Goal: Download file/media

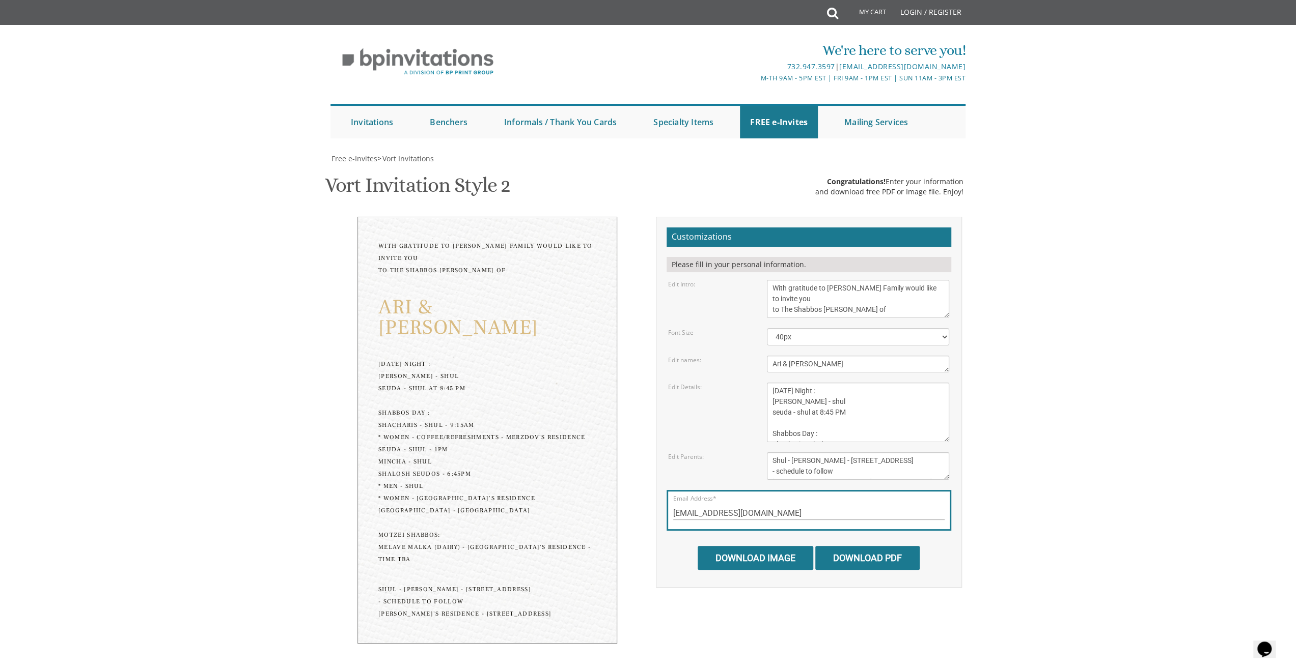
scroll to position [37, 0]
click at [840, 383] on textarea "[DATE] Seven-thirty PM [PERSON_NAME][GEOGRAPHIC_DATA][PERSON_NAME] [STREET_ADDR…" at bounding box center [858, 413] width 182 height 60
click at [825, 383] on textarea "[DATE] Seven-thirty PM [PERSON_NAME][GEOGRAPHIC_DATA][PERSON_NAME] [STREET_ADDR…" at bounding box center [858, 413] width 182 height 60
paste textarea "7:24pm Mincha"
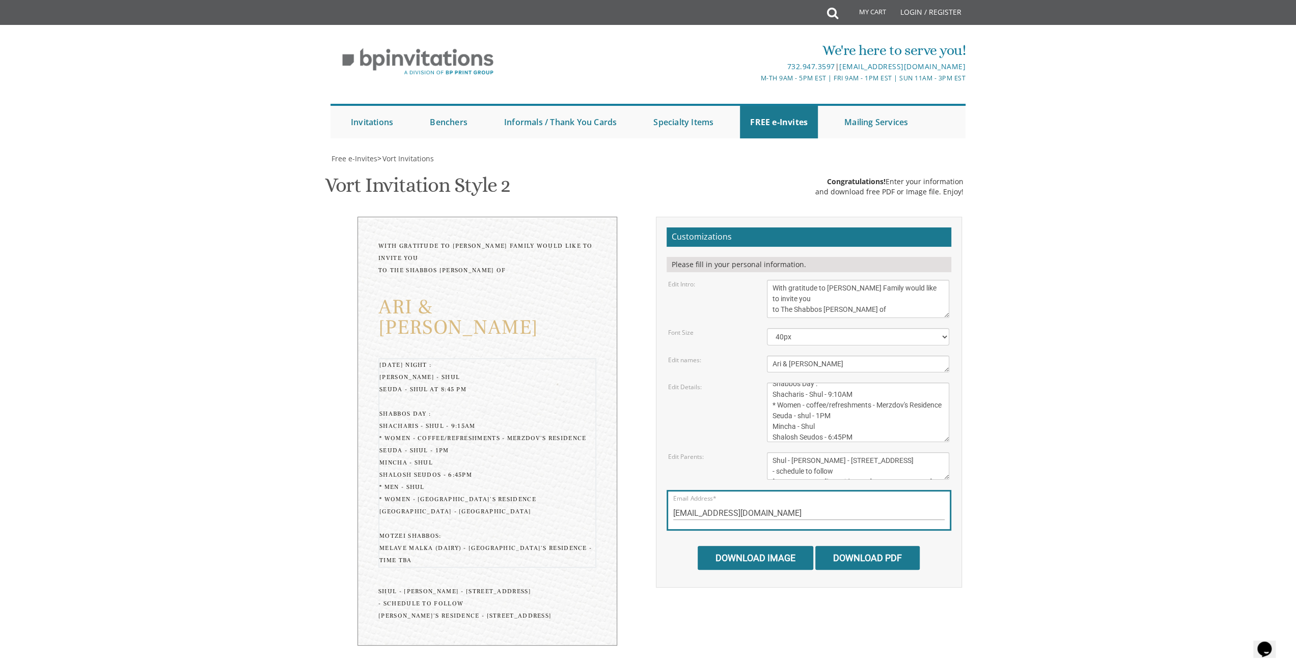
scroll to position [51, 0]
click at [818, 453] on textarea "[PERSON_NAME] and [PERSON_NAME] [PERSON_NAME] and [PERSON_NAME]" at bounding box center [858, 466] width 182 height 27
click at [820, 383] on textarea "[DATE] Seven-thirty PM [PERSON_NAME][GEOGRAPHIC_DATA][PERSON_NAME] [STREET_ADDR…" at bounding box center [858, 413] width 182 height 60
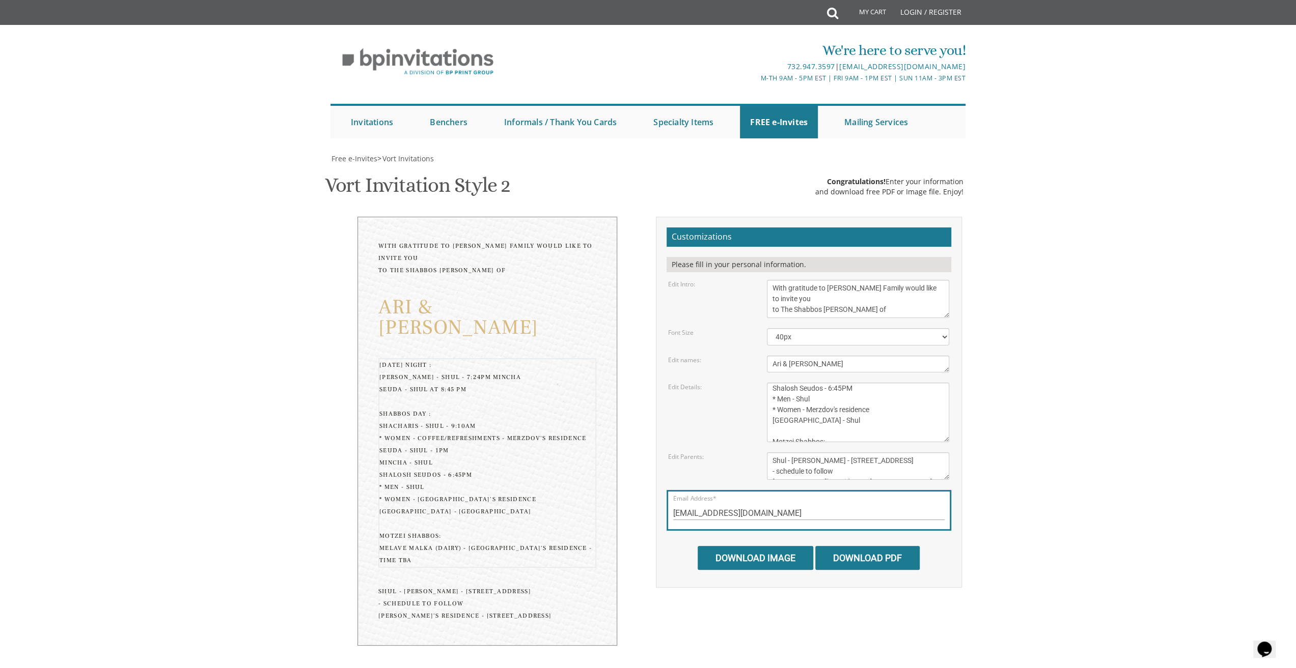
drag, startPoint x: 823, startPoint y: 221, endPoint x: 858, endPoint y: 222, distance: 35.7
click at [858, 383] on textarea "[DATE] Seven-thirty PM [PERSON_NAME][GEOGRAPHIC_DATA][PERSON_NAME] [STREET_ADDR…" at bounding box center [858, 413] width 182 height 60
click at [875, 383] on textarea "[DATE] Seven-thirty PM [PERSON_NAME][GEOGRAPHIC_DATA][PERSON_NAME] [STREET_ADDR…" at bounding box center [858, 413] width 182 height 60
click at [817, 383] on textarea "[DATE] Seven-thirty PM [PERSON_NAME][GEOGRAPHIC_DATA][PERSON_NAME] [STREET_ADDR…" at bounding box center [858, 413] width 182 height 60
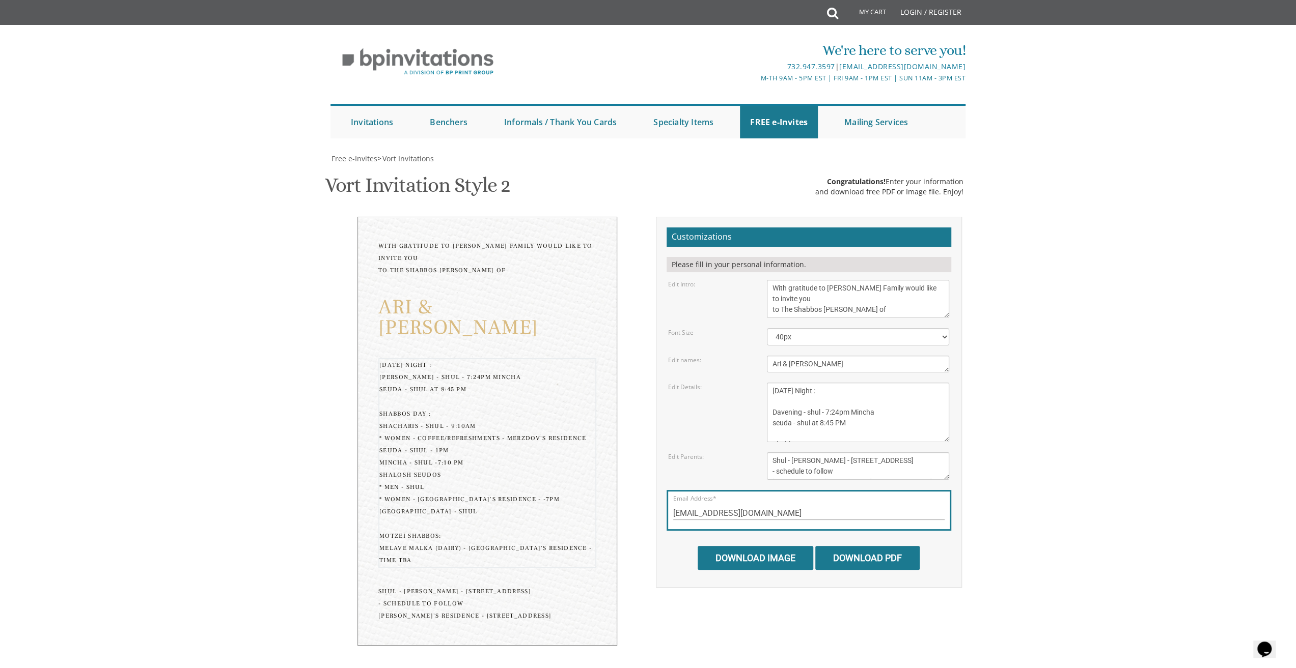
paste textarea "7:14pm Lichtbentchen"
drag, startPoint x: 798, startPoint y: 377, endPoint x: 773, endPoint y: 374, distance: 25.6
click at [773, 383] on textarea "[DATE] Seven-thirty PM [PERSON_NAME][GEOGRAPHIC_DATA][PERSON_NAME] [STREET_ADDR…" at bounding box center [858, 413] width 182 height 60
click at [815, 383] on textarea "[DATE] Seven-thirty PM [PERSON_NAME][GEOGRAPHIC_DATA][PERSON_NAME] [STREET_ADDR…" at bounding box center [858, 413] width 182 height 60
paste textarea "7:14pm"
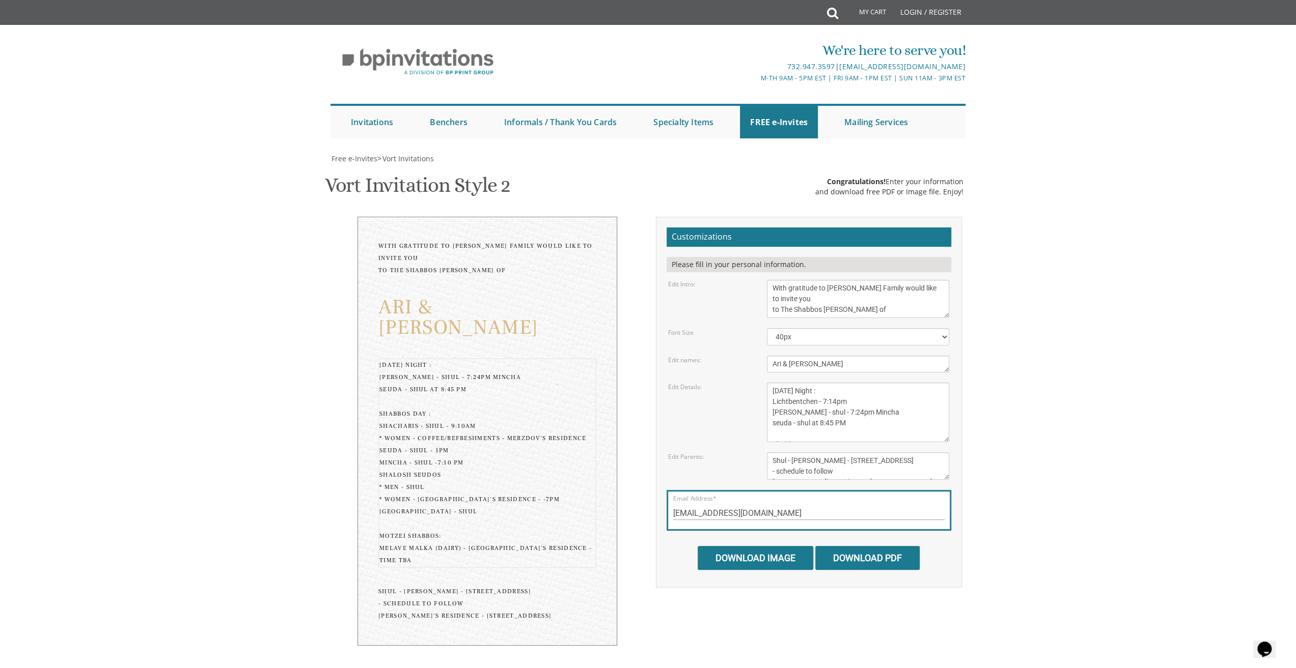
drag, startPoint x: 802, startPoint y: 389, endPoint x: 770, endPoint y: 388, distance: 31.6
click at [770, 388] on textarea "[DATE] Seven-thirty PM [PERSON_NAME][GEOGRAPHIC_DATA][PERSON_NAME] [STREET_ADDR…" at bounding box center [858, 413] width 182 height 60
drag, startPoint x: 871, startPoint y: 386, endPoint x: 845, endPoint y: 386, distance: 26.0
click at [845, 386] on textarea "[DATE] Seven-thirty PM [PERSON_NAME][GEOGRAPHIC_DATA][PERSON_NAME] [STREET_ADDR…" at bounding box center [858, 413] width 182 height 60
click at [814, 396] on textarea "[DATE] Seven-thirty PM [PERSON_NAME][GEOGRAPHIC_DATA][PERSON_NAME] [STREET_ADDR…" at bounding box center [858, 413] width 182 height 60
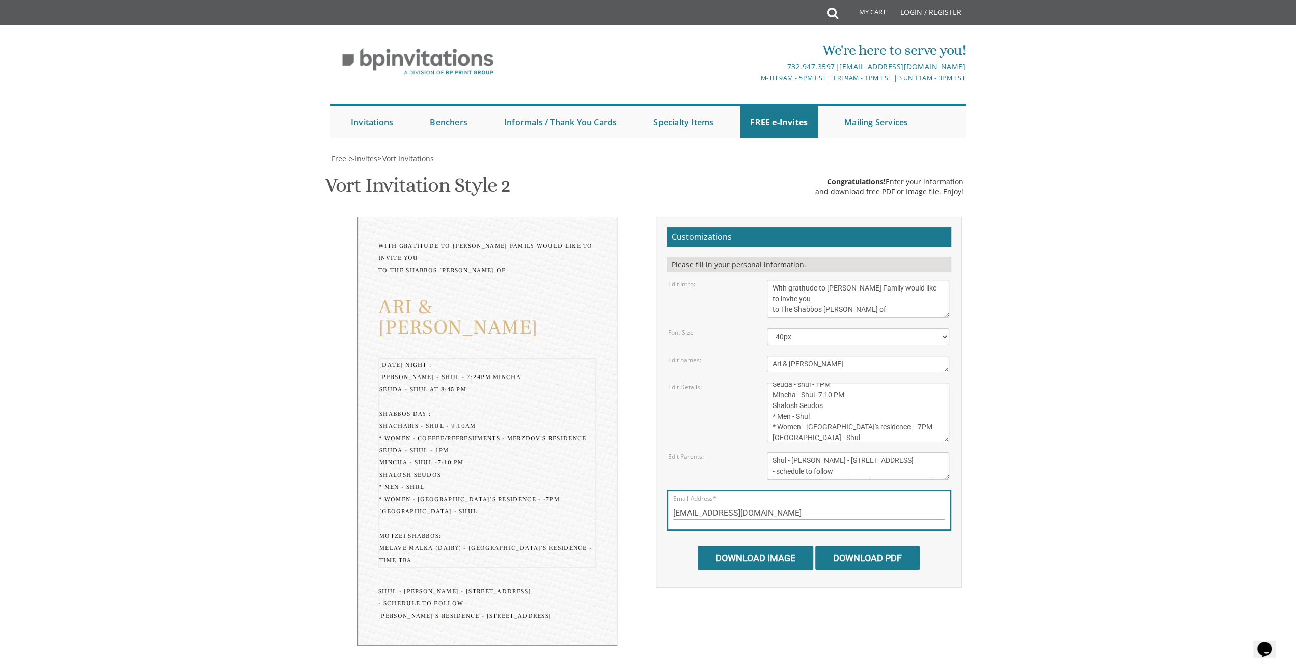
scroll to position [102, 0]
click at [876, 405] on textarea "[DATE] Seven-thirty PM [PERSON_NAME][GEOGRAPHIC_DATA][PERSON_NAME] [STREET_ADDR…" at bounding box center [858, 413] width 182 height 60
click at [876, 403] on textarea "[DATE] Seven-thirty PM [PERSON_NAME][GEOGRAPHIC_DATA][PERSON_NAME] [STREET_ADDR…" at bounding box center [858, 413] width 182 height 60
type textarea "[DATE] Night : Lichtbentchen - 7:14pm Mincha - shul - 7:24pm seuda - shul - 8:4…"
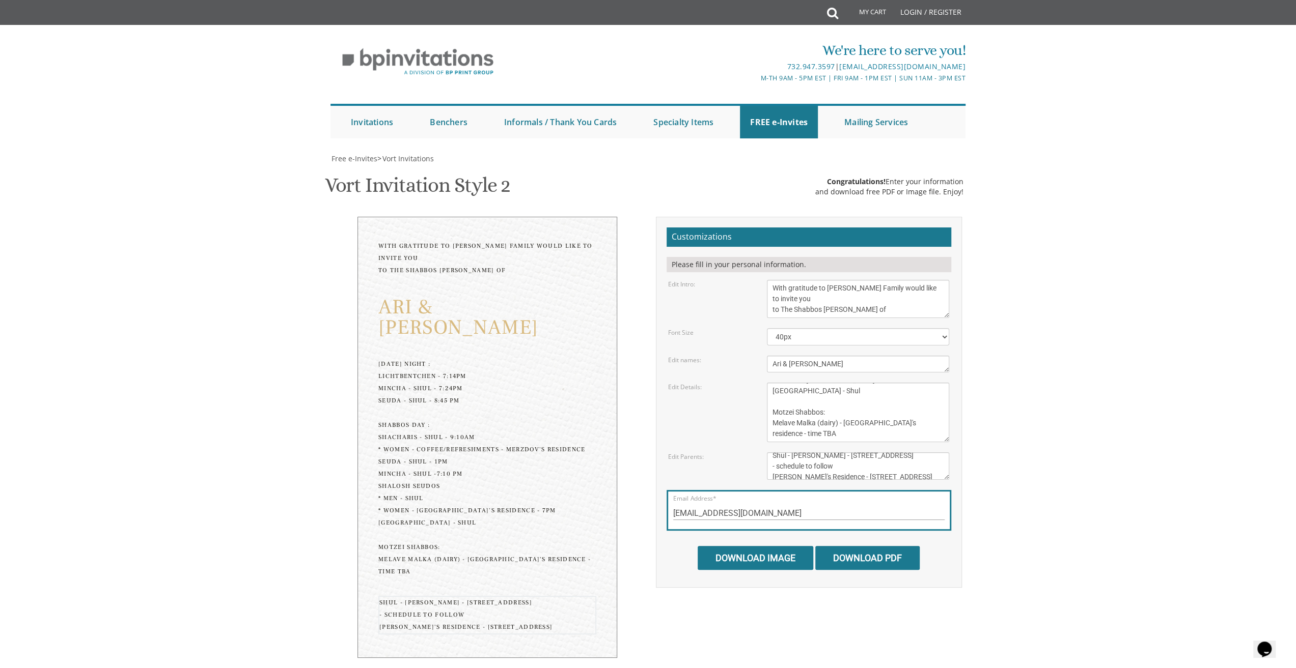
scroll to position [9, 0]
drag, startPoint x: 840, startPoint y: 396, endPoint x: 759, endPoint y: 397, distance: 81.0
click at [759, 453] on div "[PERSON_NAME] and [PERSON_NAME] [PERSON_NAME] and [PERSON_NAME]" at bounding box center [858, 466] width 198 height 27
click at [841, 453] on textarea "[PERSON_NAME] and [PERSON_NAME] [PERSON_NAME] and [PERSON_NAME]" at bounding box center [858, 466] width 182 height 27
drag, startPoint x: 840, startPoint y: 387, endPoint x: 757, endPoint y: 387, distance: 83.0
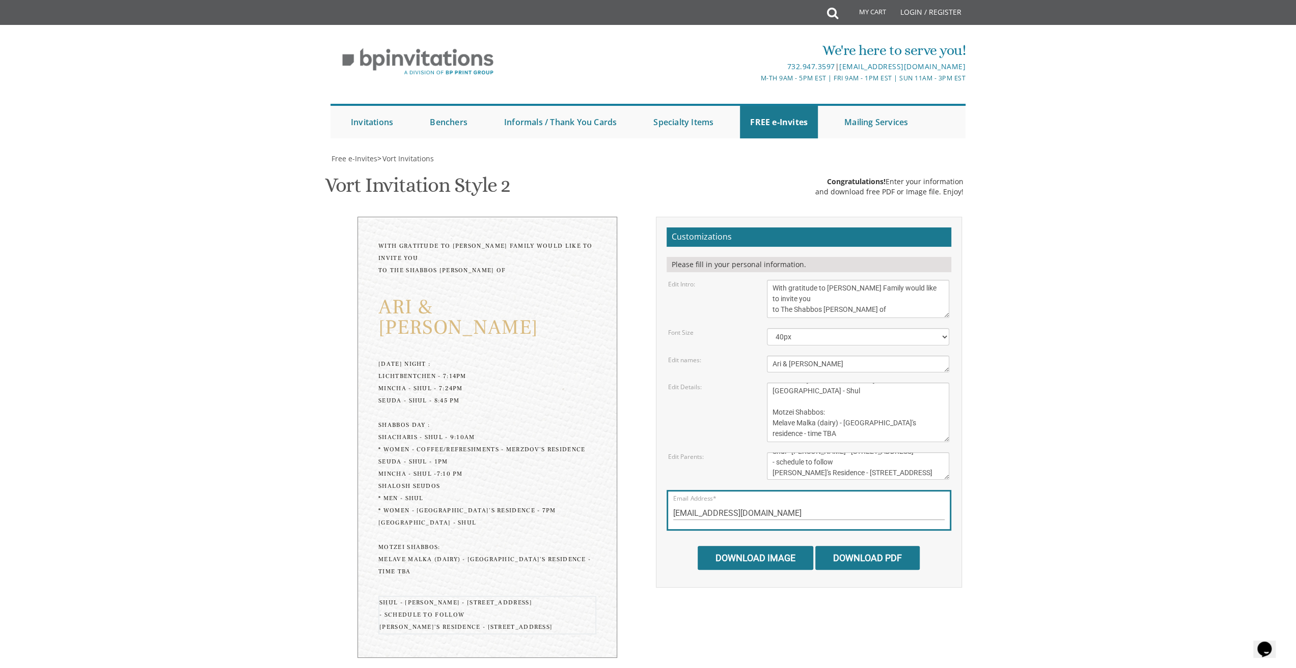
click at [757, 453] on div "Edit Parents: [PERSON_NAME] and [PERSON_NAME] [PERSON_NAME] and [PERSON_NAME]" at bounding box center [808, 466] width 296 height 27
type textarea "Shul - [PERSON_NAME] - [STREET_ADDRESS][GEOGRAPHIC_DATA] - [STREET_ADDRESS]"
click at [810, 383] on textarea "[DATE] Seven-thirty PM [PERSON_NAME][GEOGRAPHIC_DATA][PERSON_NAME] [STREET_ADDR…" at bounding box center [858, 413] width 182 height 60
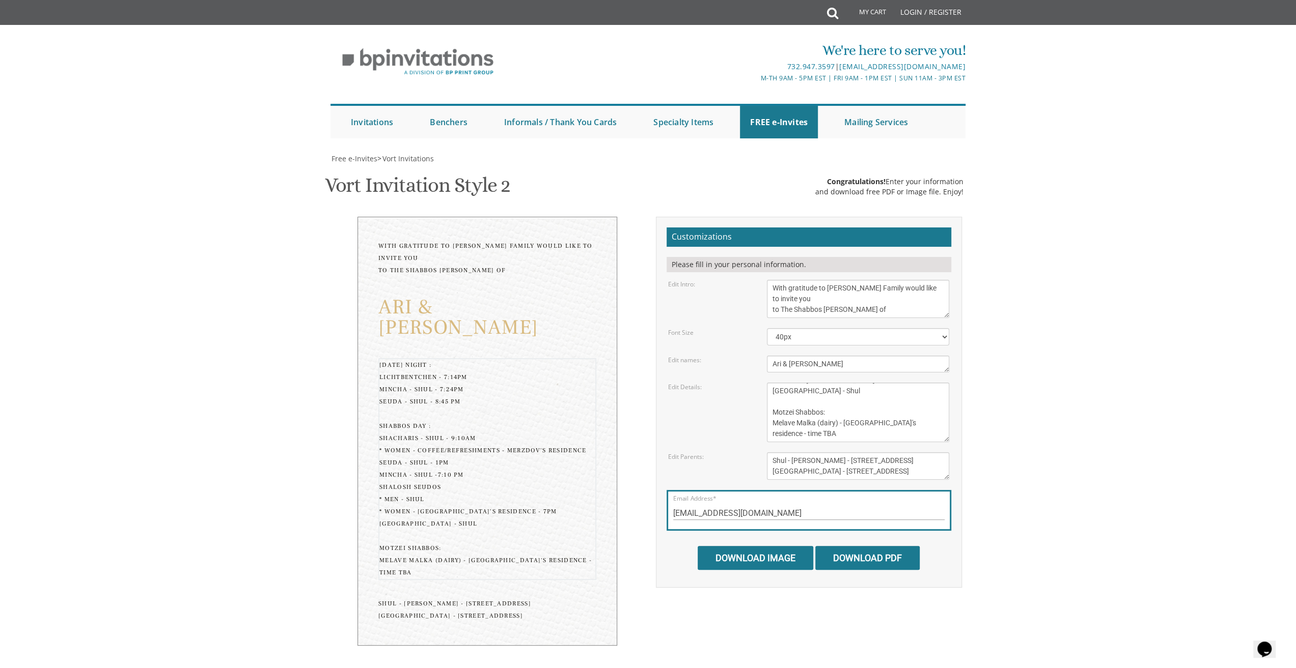
click at [822, 383] on textarea "[DATE] Seven-thirty PM [PERSON_NAME][GEOGRAPHIC_DATA][PERSON_NAME] [STREET_ADDR…" at bounding box center [858, 413] width 182 height 60
click at [770, 383] on textarea "[DATE] Seven-thirty PM [PERSON_NAME][GEOGRAPHIC_DATA][PERSON_NAME] [STREET_ADDR…" at bounding box center [858, 413] width 182 height 60
click at [772, 383] on textarea "[DATE] Seven-thirty PM [PERSON_NAME][GEOGRAPHIC_DATA][PERSON_NAME] [STREET_ADDR…" at bounding box center [858, 413] width 182 height 60
type textarea "[DATE] Night : Lichtbentchen - 7:14pm Mincha - shul - 7:24pm seuda - shul - 8:4…"
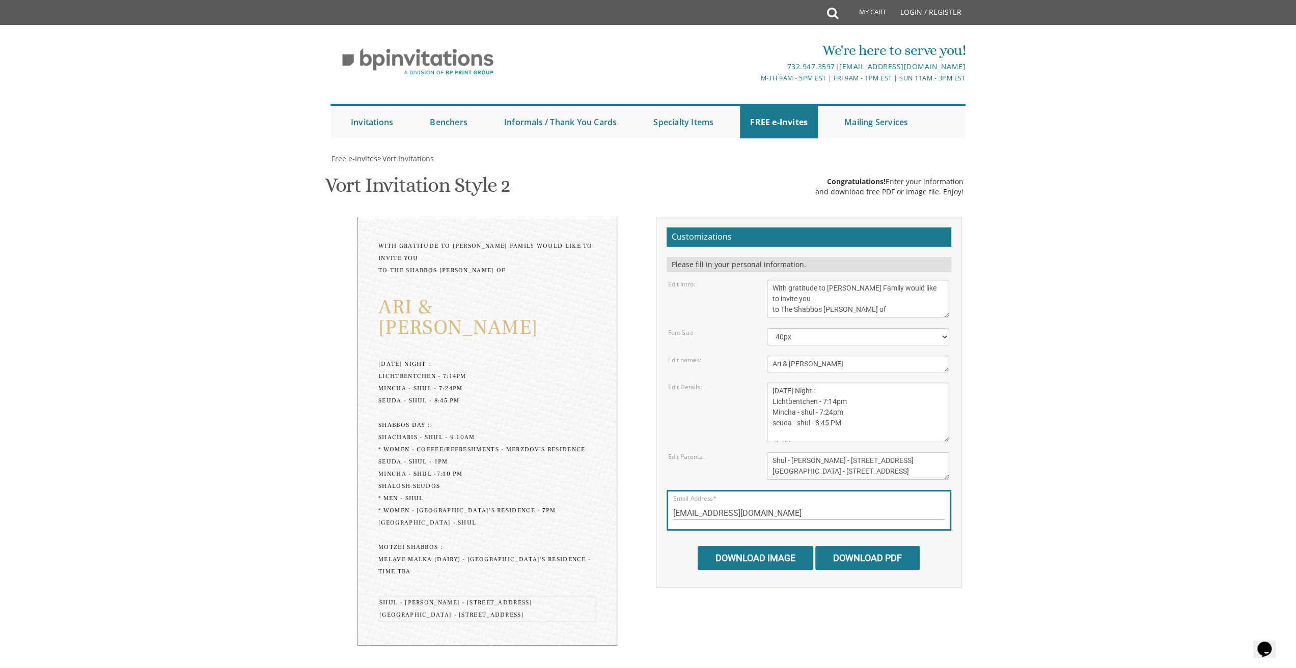
click at [813, 453] on textarea "[PERSON_NAME] and [PERSON_NAME] [PERSON_NAME] and [PERSON_NAME]" at bounding box center [858, 466] width 182 height 27
click at [746, 546] on input "Download Image" at bounding box center [756, 558] width 116 height 24
click at [798, 328] on select "20px 30px 40px 50px" at bounding box center [858, 336] width 182 height 17
select select "30px"
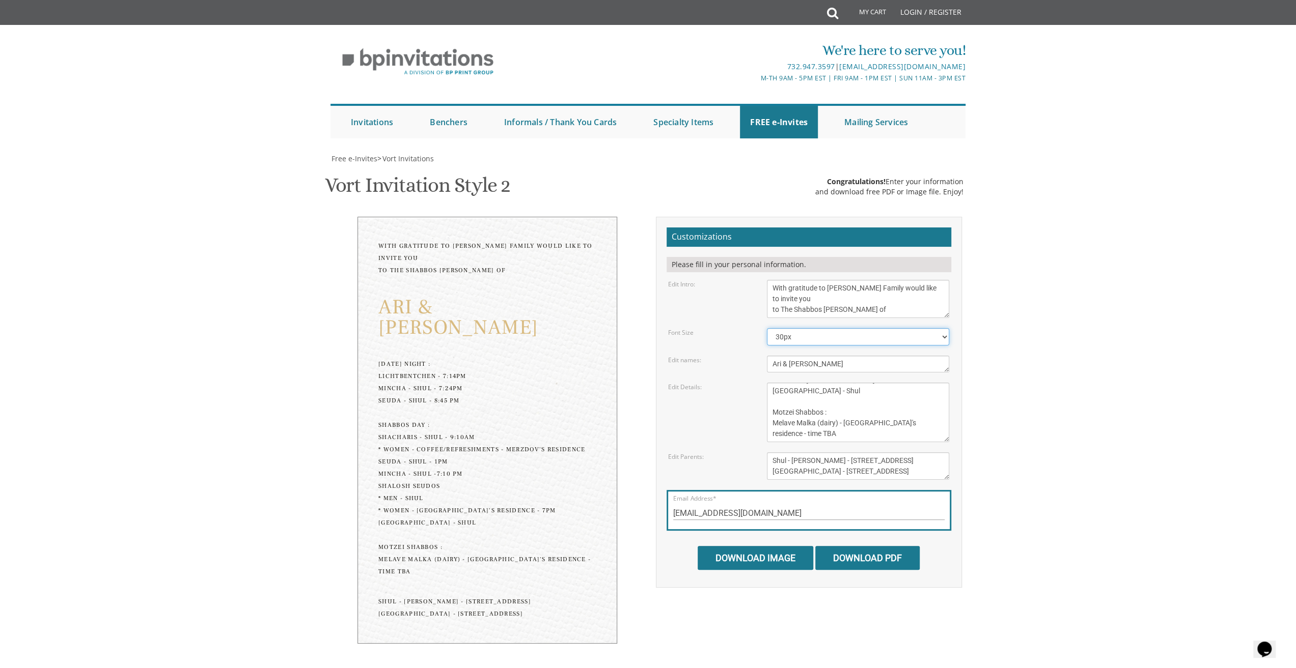
click at [767, 328] on select "20px 30px 40px 50px" at bounding box center [858, 336] width 182 height 17
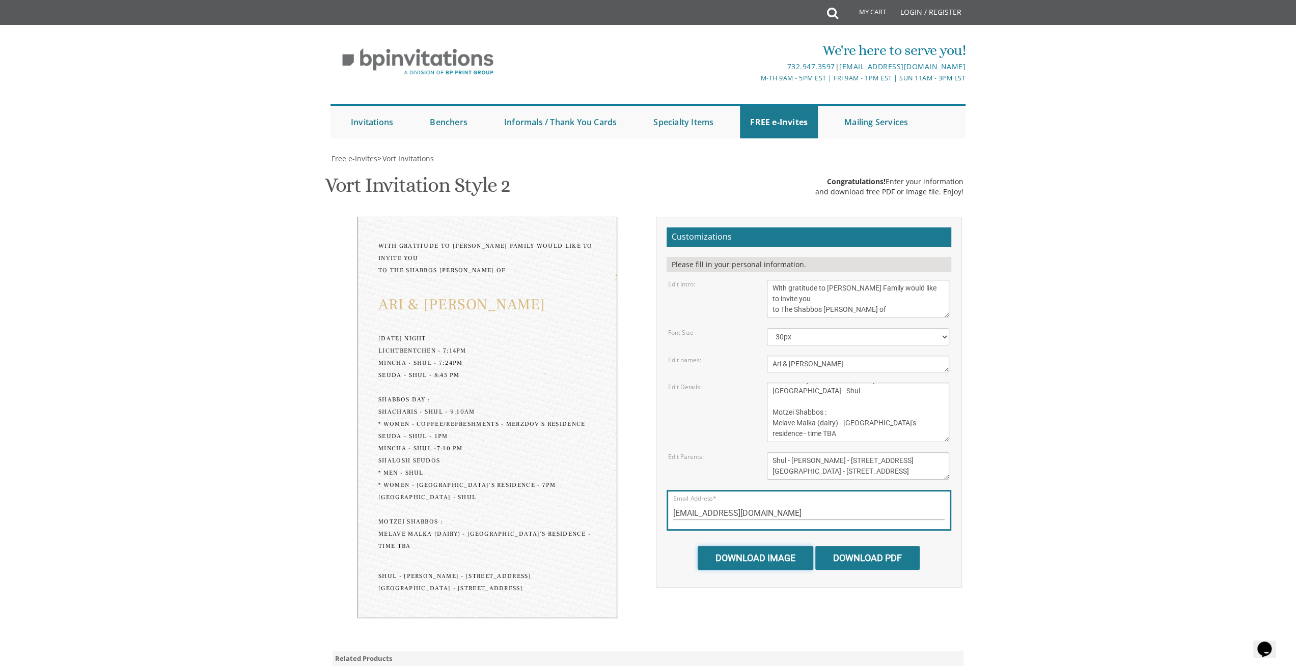
click at [743, 546] on input "Download Image" at bounding box center [756, 558] width 116 height 24
click at [870, 546] on input "Download PDF" at bounding box center [867, 558] width 104 height 24
